Goal: Find specific page/section: Find specific page/section

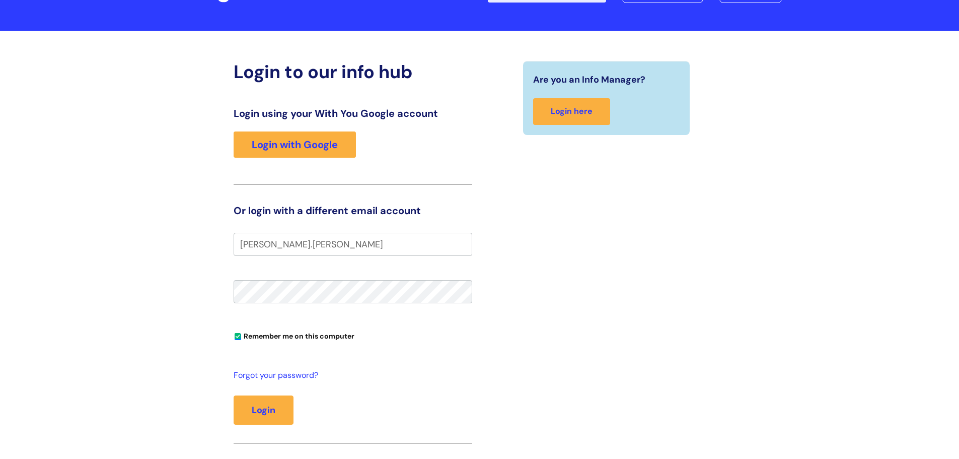
scroll to position [101, 0]
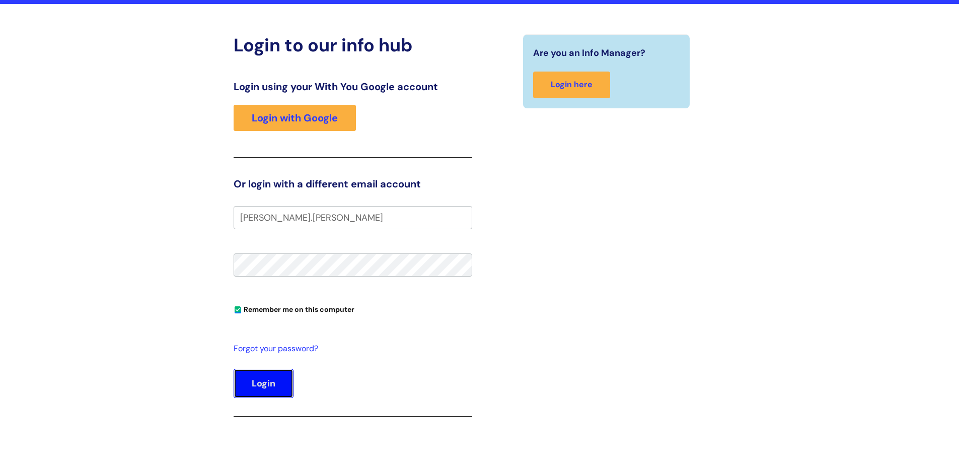
click at [261, 390] on button "Login" at bounding box center [264, 383] width 60 height 29
click at [299, 217] on input "Jackie.lewis" at bounding box center [353, 217] width 239 height 23
type input "[PERSON_NAME][EMAIL_ADDRESS][PERSON_NAME][DOMAIN_NAME]"
click at [253, 393] on button "Login" at bounding box center [264, 383] width 60 height 29
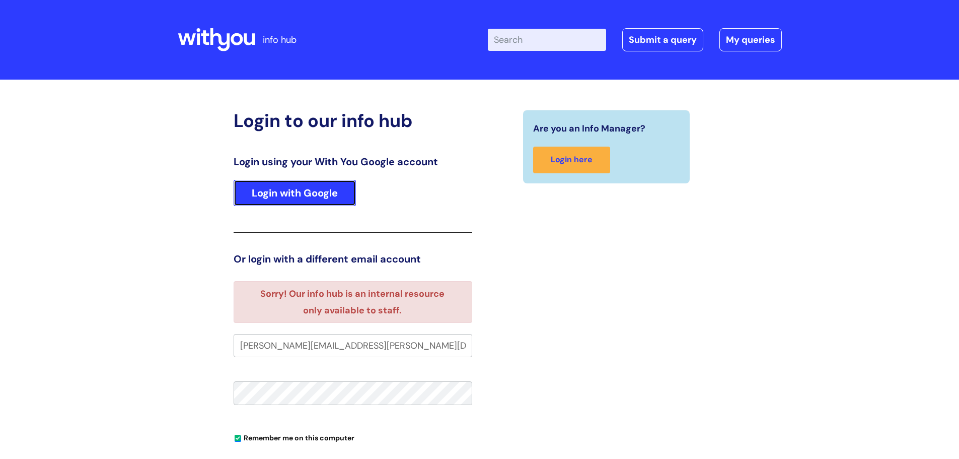
click at [284, 195] on link "Login with Google" at bounding box center [295, 193] width 122 height 26
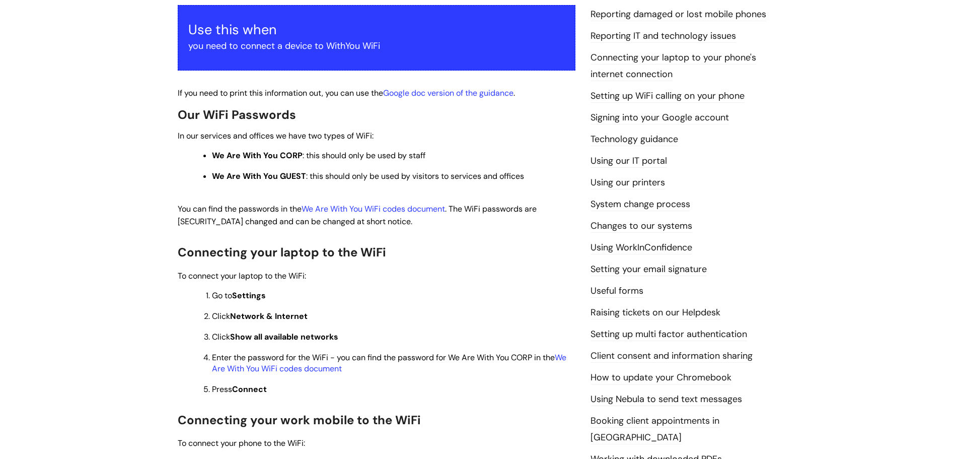
scroll to position [201, 0]
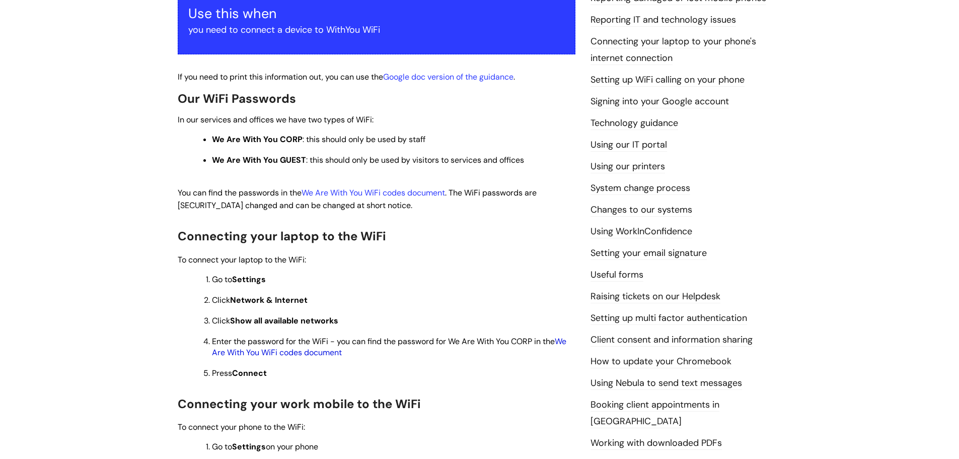
click at [261, 353] on link "We Are With You WiFi codes document" at bounding box center [389, 347] width 355 height 22
